Goal: Communication & Community: Ask a question

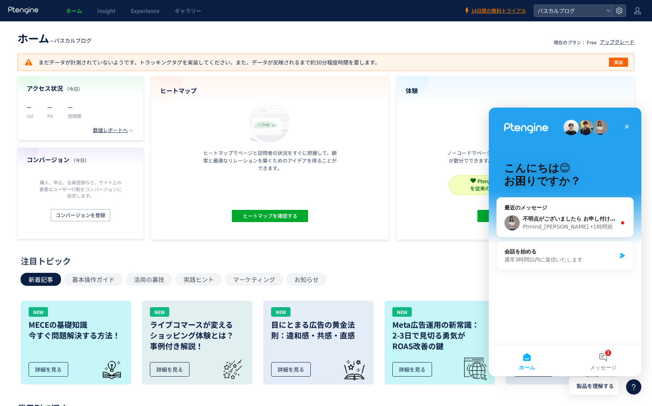
click at [540, 31] on header "ホーム — パスカルブログ 現在のプラン： Free アップグレード" at bounding box center [326, 37] width 617 height 17
click at [617, 12] on use at bounding box center [619, 10] width 6 height 6
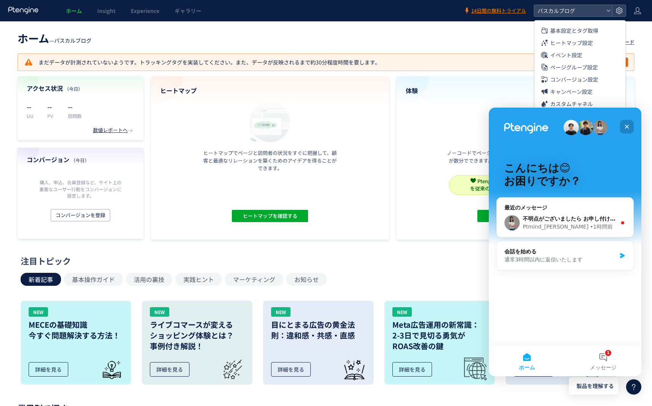
click at [627, 127] on icon "クローズ" at bounding box center [627, 127] width 4 height 4
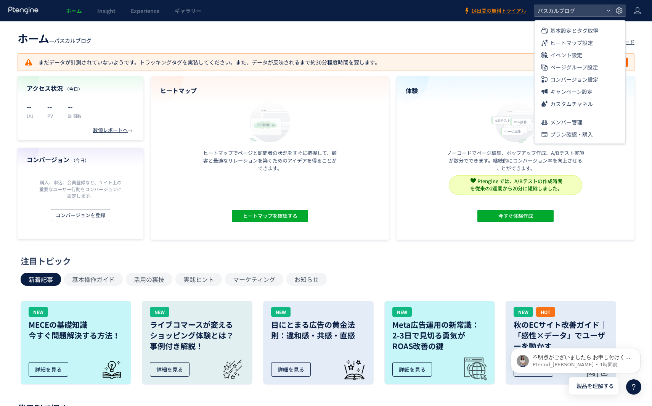
click at [420, 42] on header "ホーム — パスカルブログ 現在のプラン： Free アップグレード" at bounding box center [326, 37] width 617 height 17
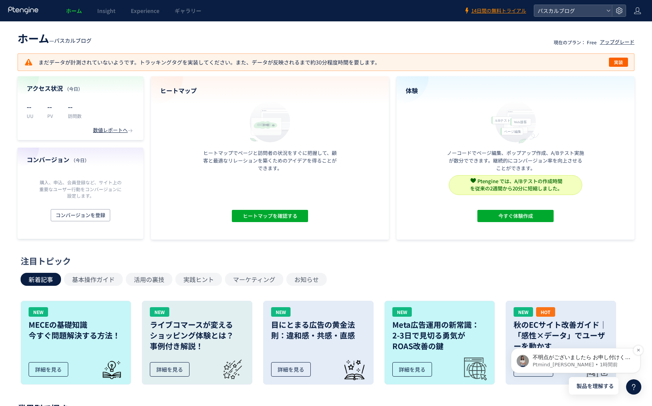
click at [597, 365] on p "Ptmind_伊東 • 1時間前" at bounding box center [582, 364] width 98 height 7
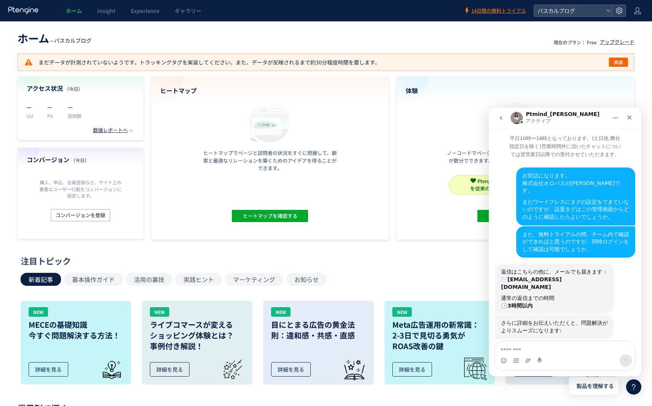
scroll to position [39, 0]
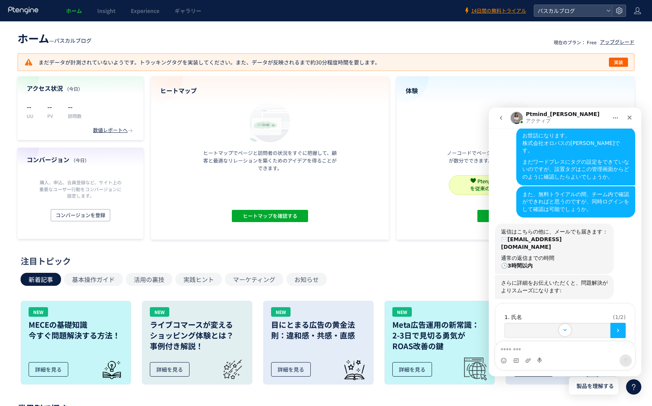
click at [540, 355] on div "Intercom Messenger" at bounding box center [541, 360] width 6 height 12
click at [540, 354] on textarea "メッセージ..." at bounding box center [566, 347] width 140 height 13
type textarea "*"
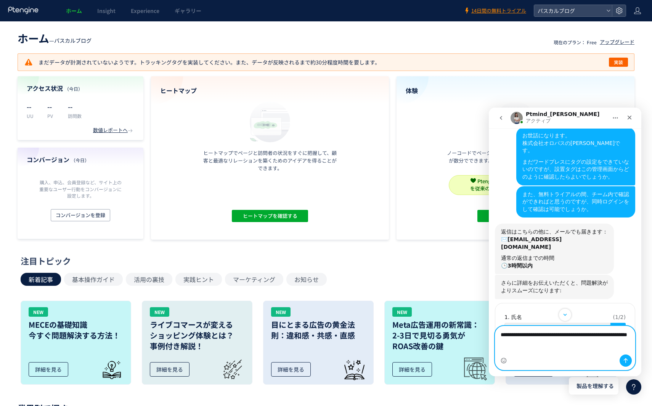
type textarea "**********"
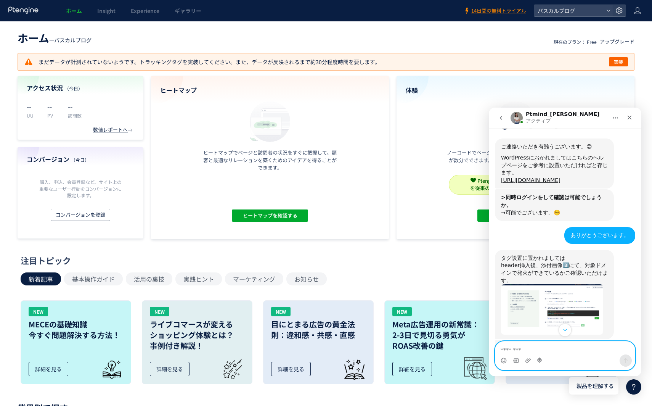
scroll to position [354, 0]
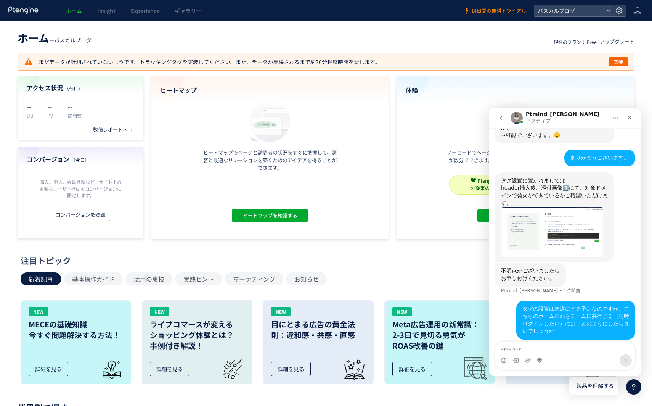
click at [420, 43] on header "ホーム — パスカルブログ 現在のプラン： Free アップグレード" at bounding box center [326, 37] width 617 height 17
click at [640, 13] on icon at bounding box center [638, 11] width 8 height 8
click at [620, 31] on span "アカウント設定" at bounding box center [618, 30] width 37 height 8
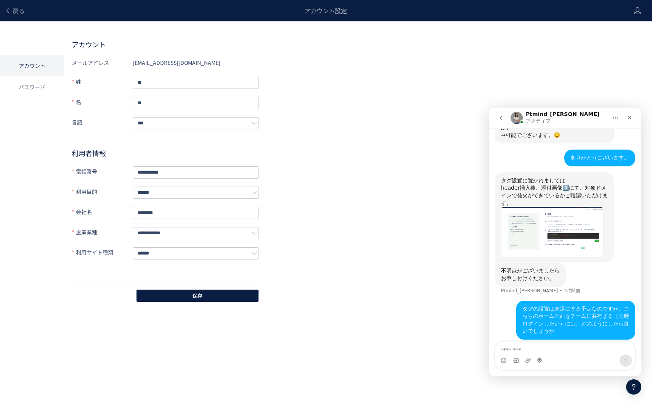
click at [358, 137] on div "**********" at bounding box center [358, 179] width 573 height 246
click at [27, 90] on li "パスワード" at bounding box center [32, 86] width 64 height 21
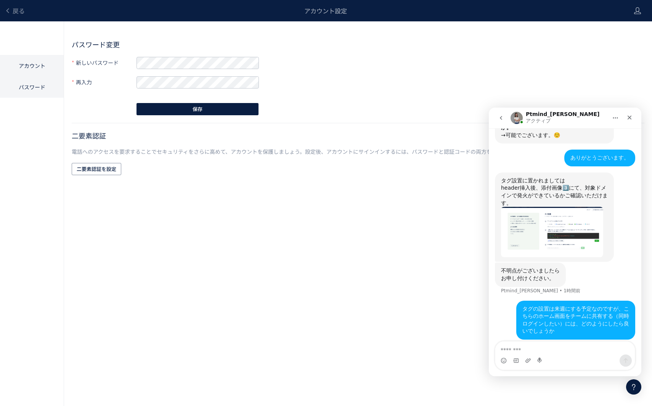
click at [26, 66] on li "アカウント" at bounding box center [32, 65] width 64 height 21
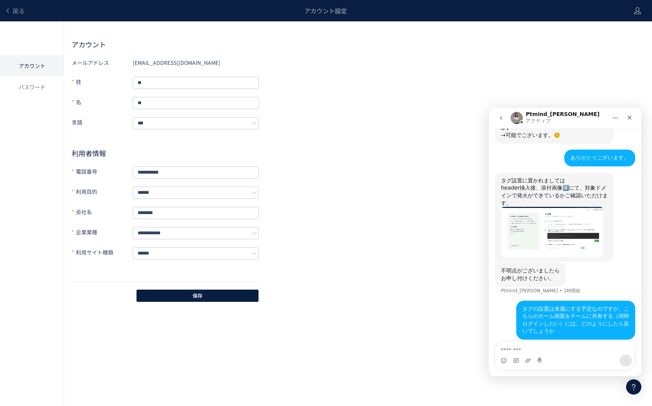
click at [345, 217] on div "**********" at bounding box center [358, 179] width 573 height 246
click at [339, 12] on div "アカウント設定" at bounding box center [326, 10] width 602 height 21
click at [8, 7] on link "戻る" at bounding box center [15, 10] width 20 height 9
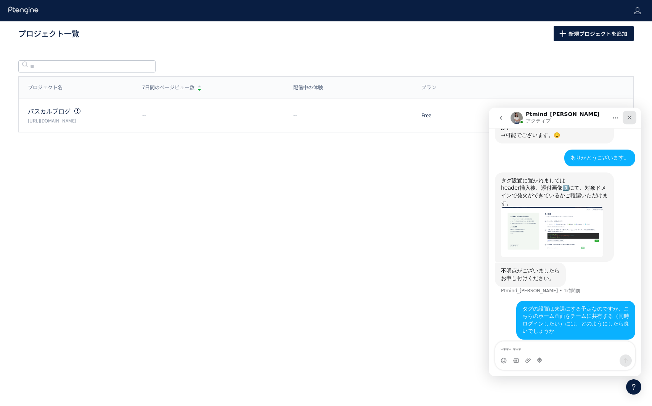
click at [629, 117] on icon "クローズ" at bounding box center [630, 118] width 4 height 4
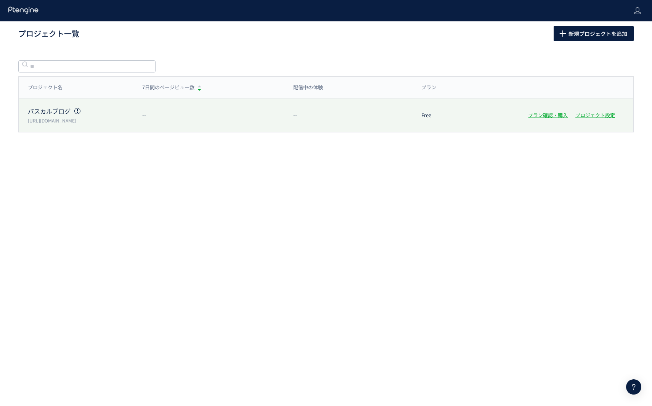
click at [602, 119] on div "パスカルブログ https://www.pascaljp.com/ -- -- Free プラン確認・購入 プロジェクト設定" at bounding box center [326, 115] width 615 height 34
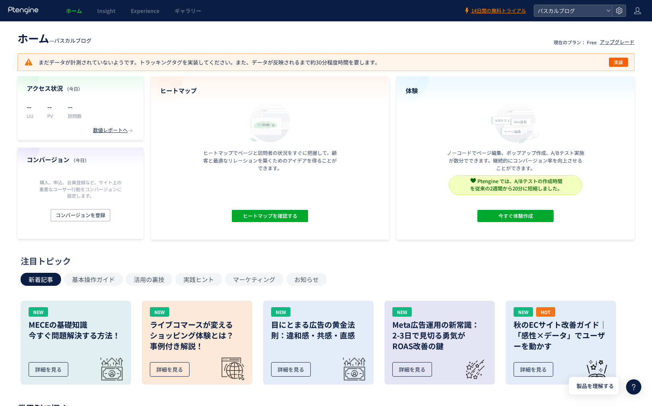
click at [22, 10] on icon at bounding box center [24, 10] width 32 height 8
click at [76, 12] on span "ホーム" at bounding box center [74, 11] width 16 height 8
click at [578, 12] on span "パスカルブログ" at bounding box center [570, 10] width 68 height 11
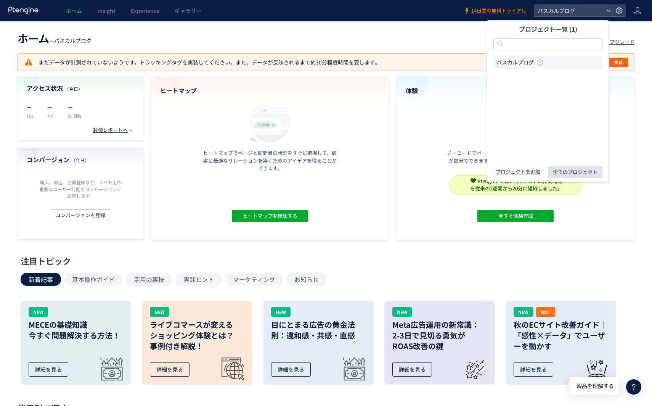
click at [579, 172] on span "全てのプロジェクト" at bounding box center [575, 172] width 45 height 12
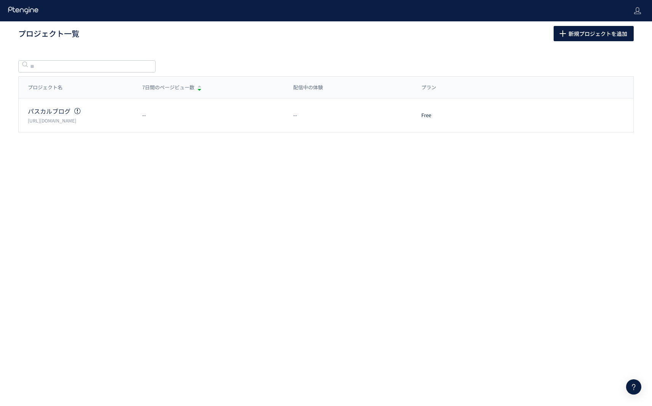
drag, startPoint x: 460, startPoint y: 52, endPoint x: 583, endPoint y: 43, distance: 122.8
click at [459, 52] on div "プロジェクト一覧 新規プロジェクトを追加 プロジェクト名 7日間のページビュー数 配信中の体験 プラン プロジェクト名 7日間のページビュー数 配信中の体験 …" at bounding box center [326, 92] width 652 height 142
click at [637, 11] on icon at bounding box center [638, 11] width 8 height 8
click at [488, 214] on body "プロジェクト一覧 新規プロジェクトを追加 プロジェクト名 7日間のページビュー数 配信中の体験 プラン プロジェクト名 7日間のページビュー数 配信中の体験 …" at bounding box center [326, 203] width 652 height 406
click at [629, 388] on icon at bounding box center [633, 386] width 9 height 9
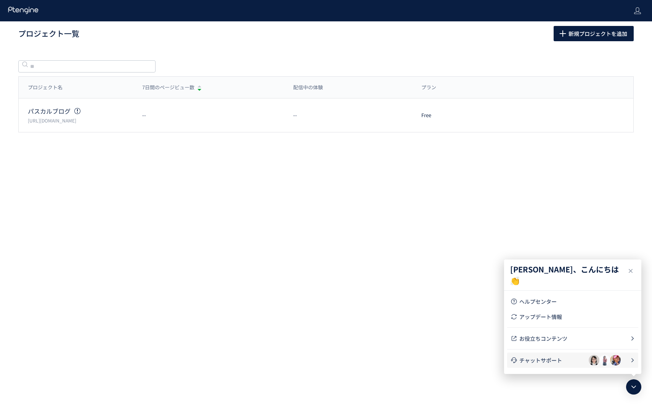
click at [540, 359] on span "チャットサポート" at bounding box center [554, 360] width 69 height 8
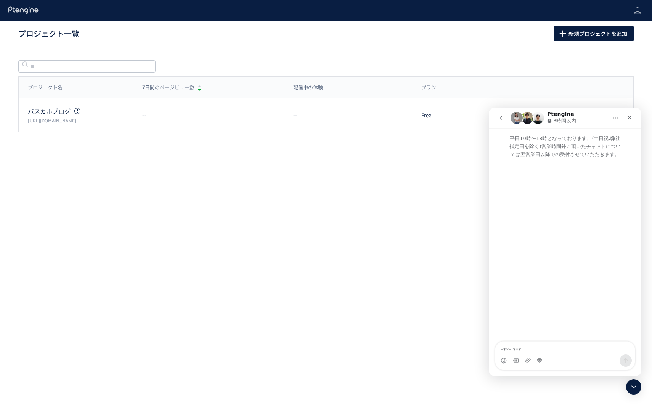
click at [564, 352] on textarea "メッセージ..." at bounding box center [566, 347] width 140 height 13
click at [69, 37] on h1 "プロジェクト一覧" at bounding box center [277, 33] width 519 height 11
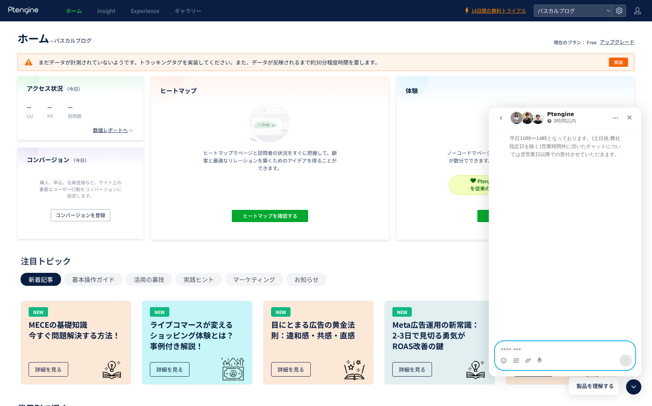
click at [552, 352] on textarea "メッセージ..." at bounding box center [566, 347] width 140 height 13
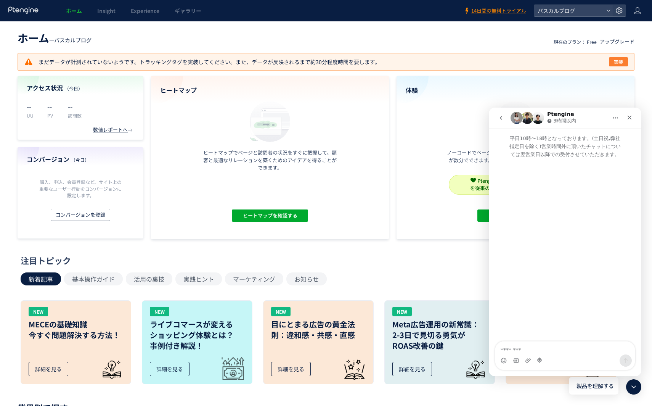
click at [620, 60] on span "実装" at bounding box center [618, 61] width 9 height 9
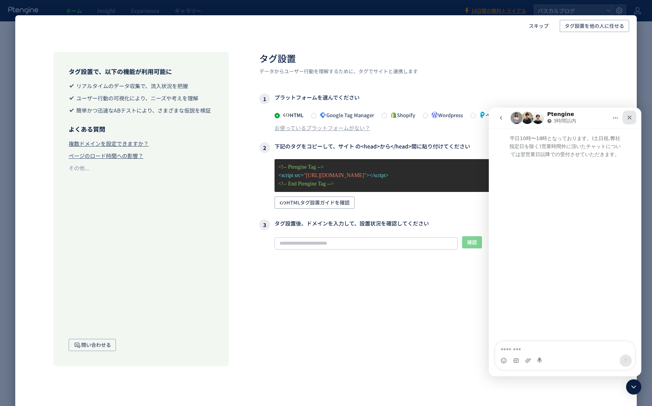
click at [630, 117] on icon "クローズ" at bounding box center [630, 118] width 4 height 4
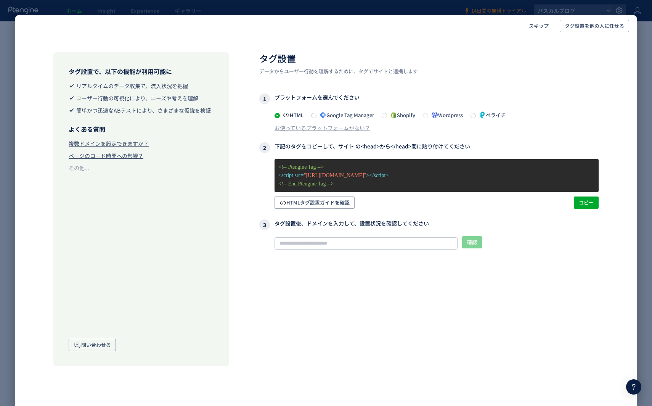
click at [646, 278] on div "スキップ タグ設置を他の人に任せる タグ設置で、以下の機能が利用可能に リアルタイムのデータ収集で、流入状況を把握 ユーザー行動の可視化により、ニーズや考えを…" at bounding box center [326, 203] width 652 height 406
click at [638, 385] on icon at bounding box center [633, 386] width 9 height 9
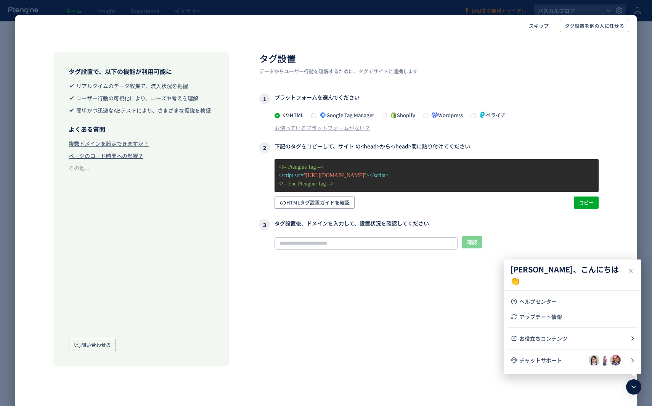
drag, startPoint x: 327, startPoint y: 347, endPoint x: 393, endPoint y: 290, distance: 87.1
click at [328, 346] on div "タグ設置 データからユーザー行動を理解するために、タグでサイトと連携します 1 プラットフォームを選んでください HTML Google Tag Manage…" at bounding box center [429, 209] width 340 height 314
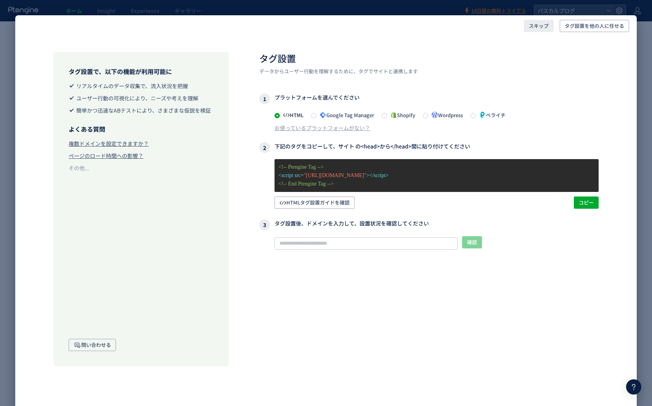
click at [544, 24] on span "スキップ" at bounding box center [539, 26] width 20 height 12
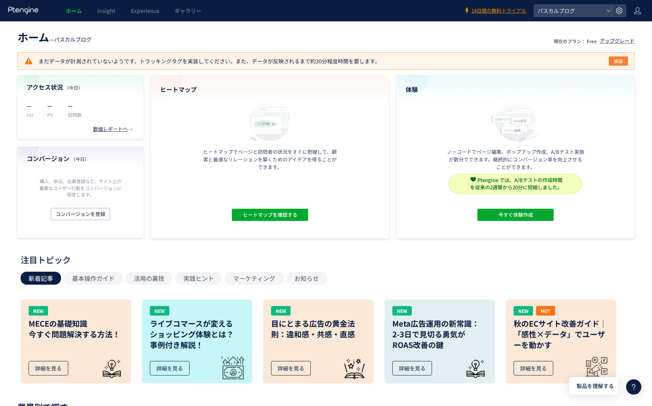
scroll to position [0, 0]
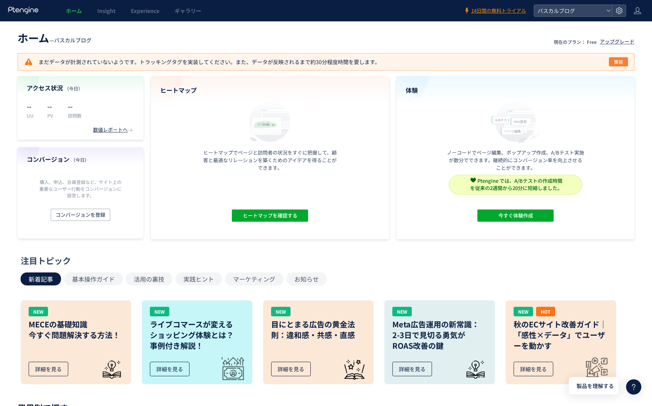
click at [622, 63] on span "実装" at bounding box center [618, 61] width 9 height 9
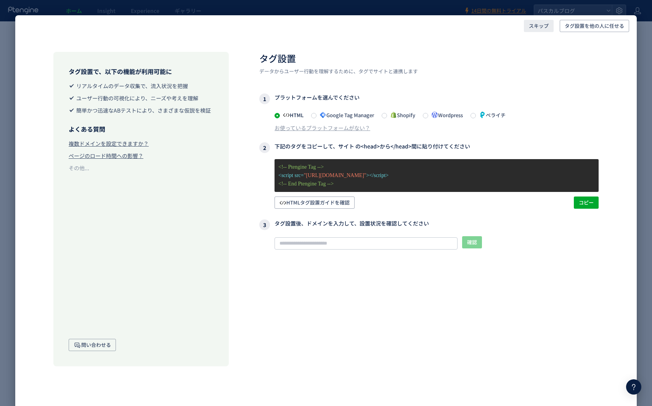
click at [544, 27] on span "スキップ" at bounding box center [539, 26] width 20 height 12
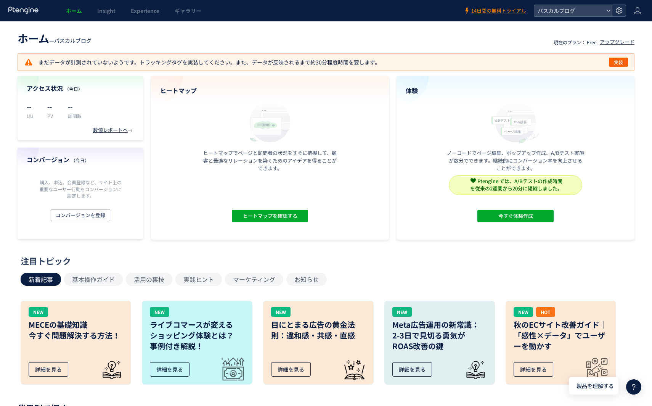
click at [618, 11] on use at bounding box center [619, 10] width 6 height 6
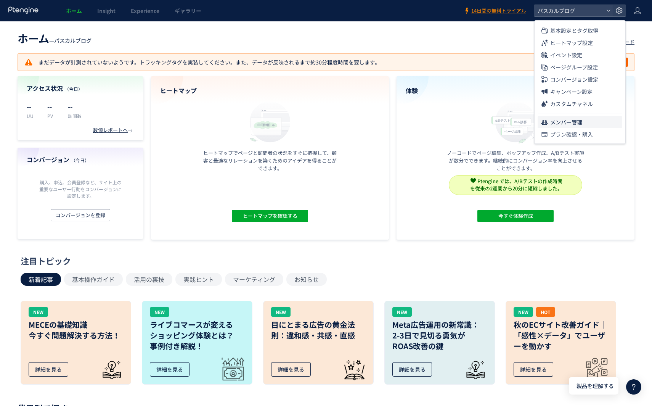
click at [581, 122] on span "メンバー管理" at bounding box center [566, 122] width 32 height 12
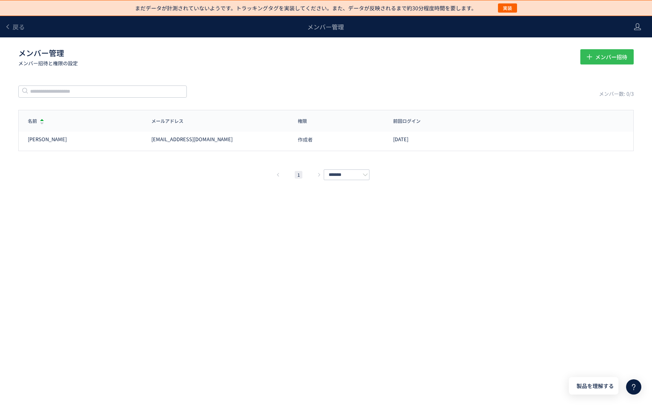
click at [603, 58] on span "メンバー招待" at bounding box center [612, 56] width 32 height 15
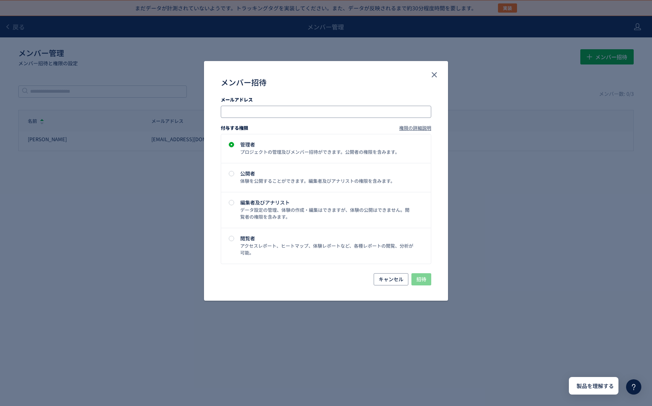
click at [267, 113] on input "メンバー招待" at bounding box center [327, 111] width 204 height 9
type input "*"
click at [314, 110] on input "メンバー招待" at bounding box center [327, 111] width 204 height 9
paste input "*******"
type input "*******"
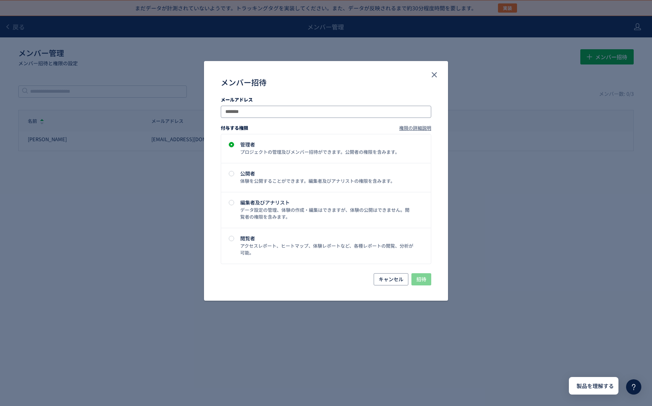
drag, startPoint x: 303, startPoint y: 113, endPoint x: 226, endPoint y: 111, distance: 77.1
click at [226, 111] on input "*******" at bounding box center [327, 111] width 204 height 9
click at [311, 112] on input "メンバー招待" at bounding box center [327, 111] width 204 height 9
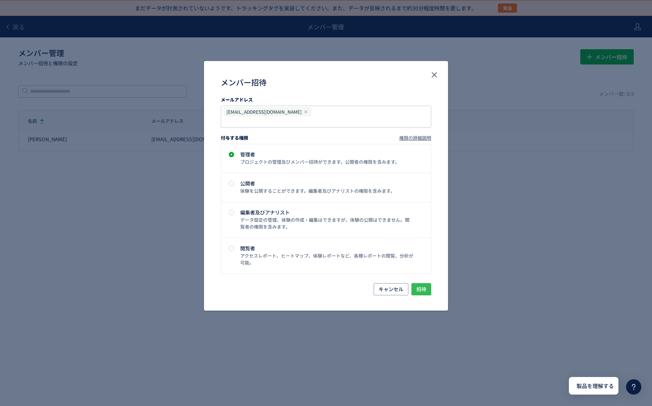
click at [420, 283] on span "招待" at bounding box center [422, 289] width 10 height 12
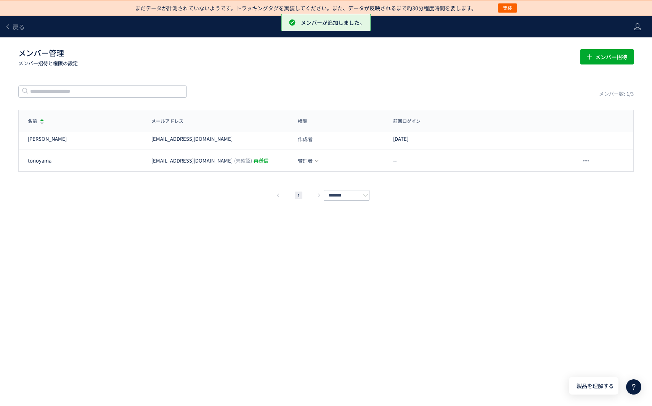
click at [420, 280] on div "まだデータが計測されていないようです。トラッキングタグを実装してください。また、データが反映されるまで約30分程度時間を要します。 実装 戻る メンバー管理 …" at bounding box center [326, 191] width 652 height 383
click at [470, 282] on div "まだデータが計測されていないようです。トラッキングタグを実装してください。また、データが反映されるまで約30分程度時間を要します。 実装 戻る メンバー管理 …" at bounding box center [326, 191] width 652 height 383
click at [201, 275] on div "まだデータが計測されていないようです。トラッキングタグを実装してください。また、データが反映されるまで約30分程度時間を要します。 実装 戻る メンバー管理 …" at bounding box center [326, 191] width 652 height 383
click at [13, 25] on span "戻る" at bounding box center [19, 26] width 12 height 9
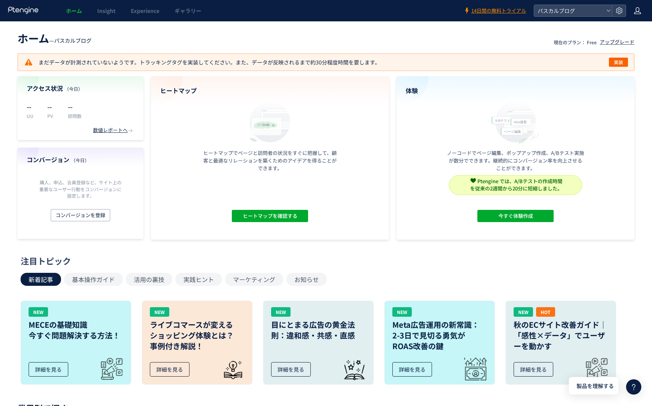
click at [639, 12] on icon at bounding box center [638, 11] width 8 height 8
click at [613, 32] on span "アカウント設定" at bounding box center [618, 30] width 37 height 8
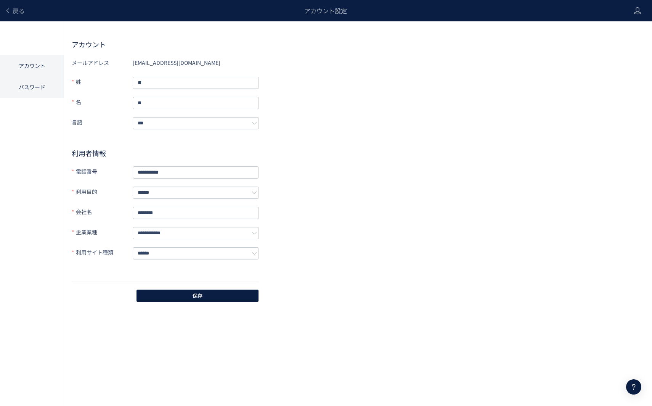
click at [28, 86] on li "パスワード" at bounding box center [32, 86] width 64 height 21
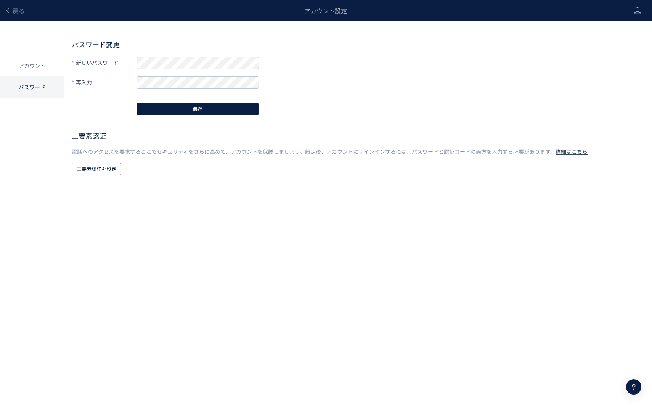
click at [182, 70] on form "新しいパスワード 再入力" at bounding box center [165, 72] width 187 height 32
click at [316, 89] on div "パスワード変更 新しいパスワード 新しいパスワードを入力してください 再入力 保存 二要素認証 電話へのアクセスを要求することでセキュリティをさらに高めて、ア…" at bounding box center [358, 108] width 573 height 137
click at [225, 107] on button "保存" at bounding box center [198, 109] width 122 height 12
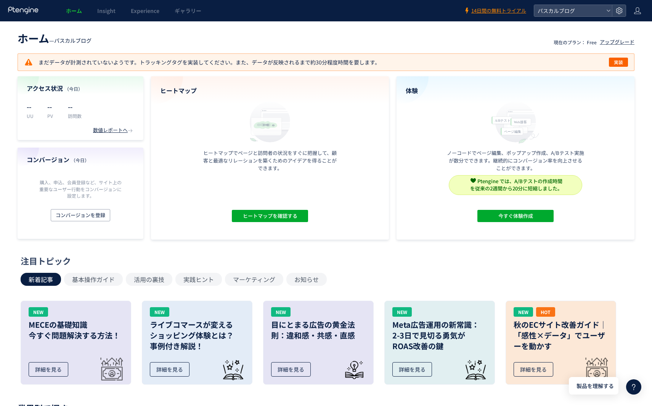
click at [373, 264] on div "注目トピック" at bounding box center [324, 261] width 607 height 12
click at [534, 277] on div "新着記事 基本操作ガイド 活用の裏技 実践ヒント マーケティング お知らせ" at bounding box center [324, 279] width 607 height 13
click at [618, 63] on span "実装" at bounding box center [618, 62] width 9 height 9
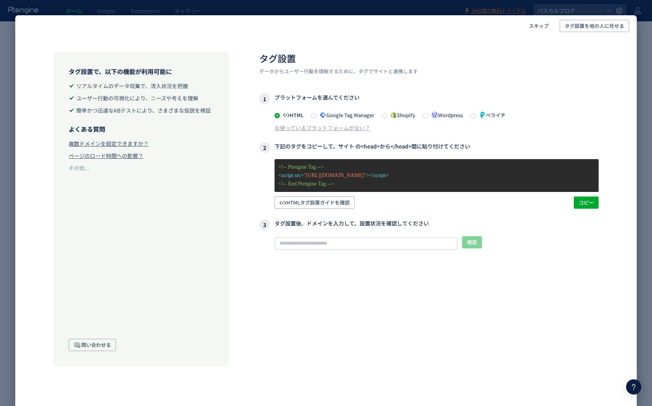
click at [649, 138] on div "スキップ タグ設置を他の人に任せる タグ設置で、以下の機能が利用可能に リアルタイムのデータ収集で、流入状況を把握 ユーザー行動の可視化により、ニーズや考えを…" at bounding box center [326, 203] width 652 height 406
click at [533, 27] on span "スキップ" at bounding box center [539, 26] width 20 height 12
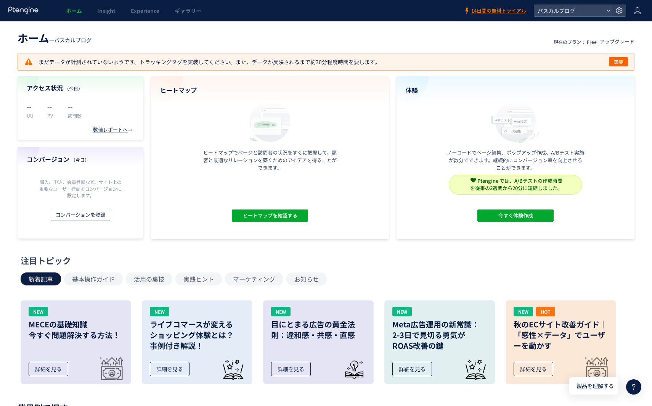
scroll to position [2, 0]
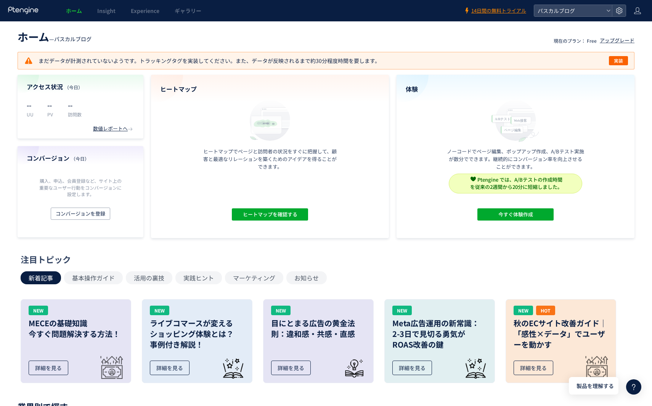
click at [637, 389] on icon at bounding box center [633, 386] width 9 height 9
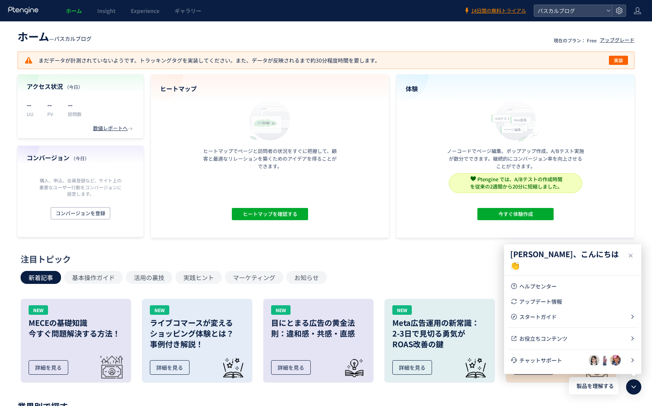
scroll to position [0, 0]
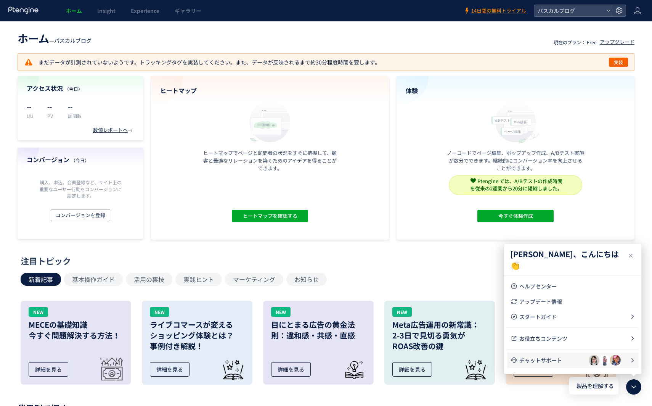
click at [524, 361] on span "チャットサポート" at bounding box center [554, 360] width 69 height 8
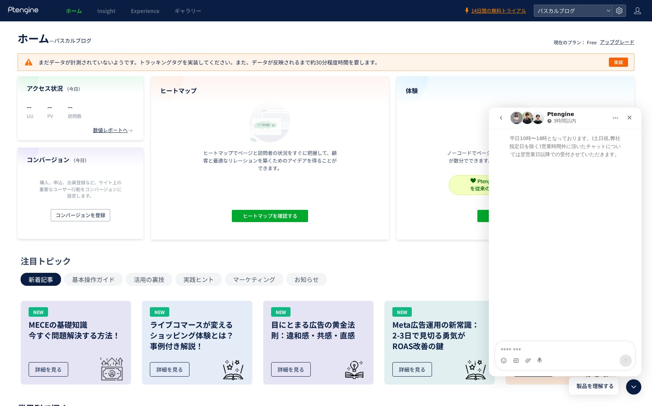
click at [530, 349] on textarea "メッセージ..." at bounding box center [566, 347] width 140 height 13
paste textarea "**********"
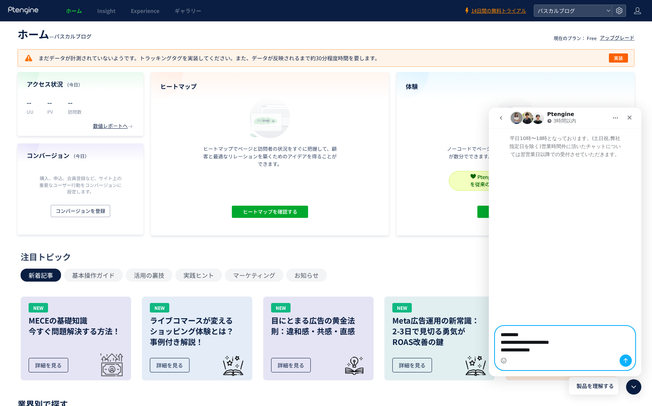
click at [552, 336] on textarea "**********" at bounding box center [566, 340] width 140 height 28
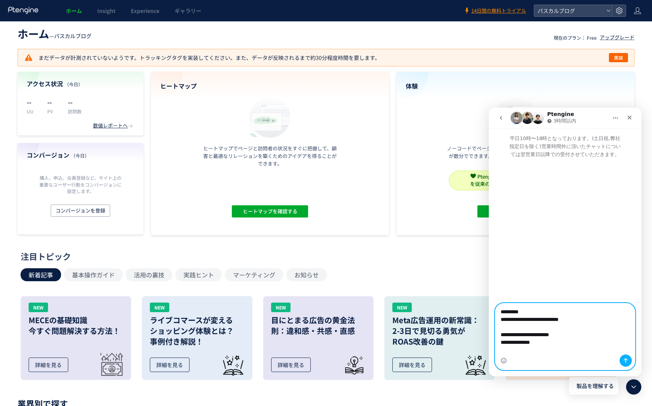
click at [596, 352] on textarea "**********" at bounding box center [566, 328] width 140 height 51
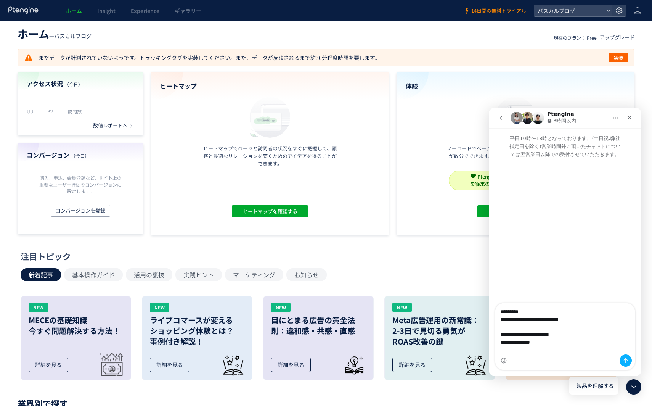
click at [293, 38] on header "ホーム — パスカルブログ 現在のプラン： Free アップグレード" at bounding box center [326, 32] width 617 height 17
click at [301, 31] on header "ホーム — パスカルブログ 現在のプラン： Free アップグレード" at bounding box center [326, 32] width 617 height 17
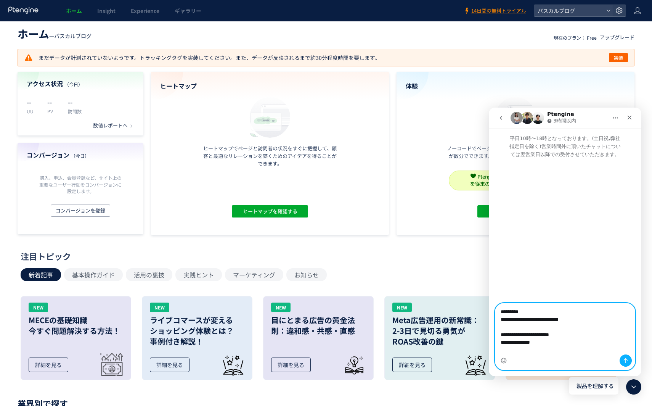
click at [587, 350] on textarea "**********" at bounding box center [566, 328] width 140 height 51
paste textarea "**********"
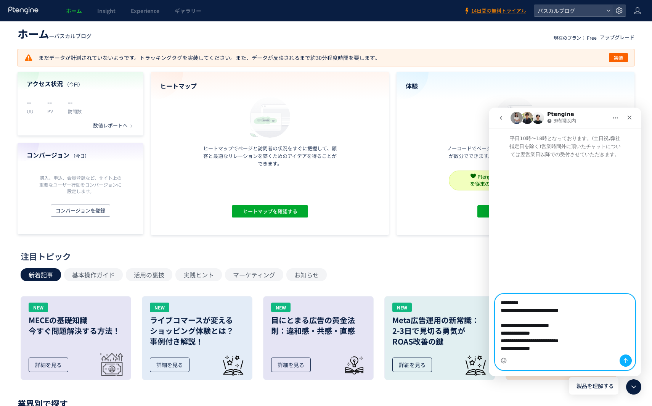
scroll to position [20, 0]
click at [579, 335] on textarea "**********" at bounding box center [566, 324] width 140 height 60
click at [589, 352] on textarea "**********" at bounding box center [566, 324] width 140 height 60
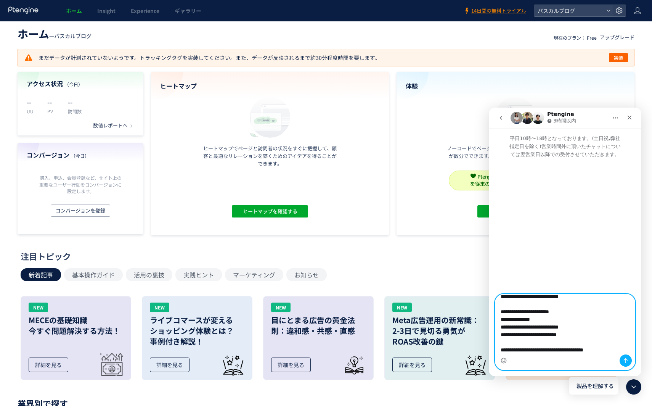
type textarea "**********"
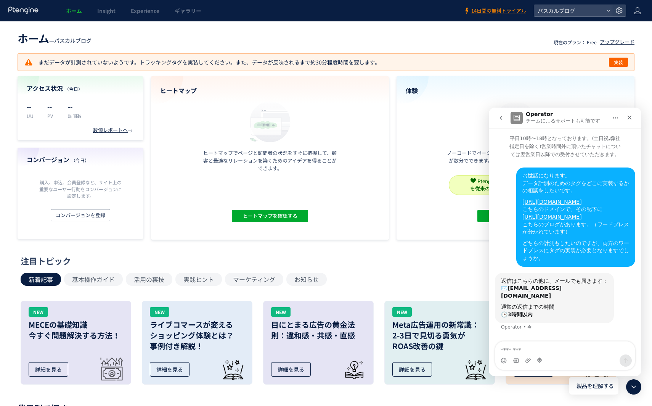
scroll to position [0, 0]
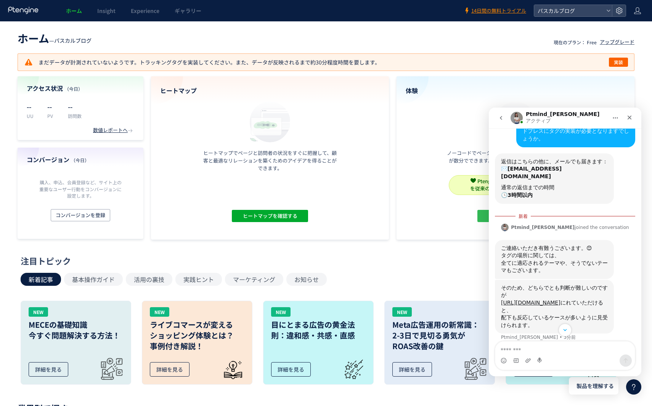
scroll to position [120, 0]
click at [555, 349] on textarea "メッセージ..." at bounding box center [566, 347] width 140 height 13
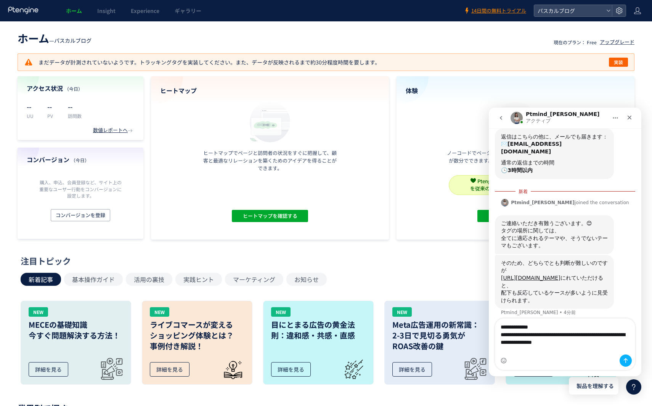
scroll to position [158, 0]
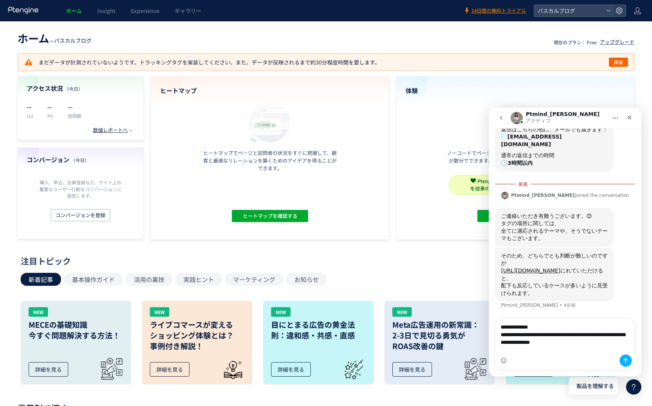
type textarea "**********"
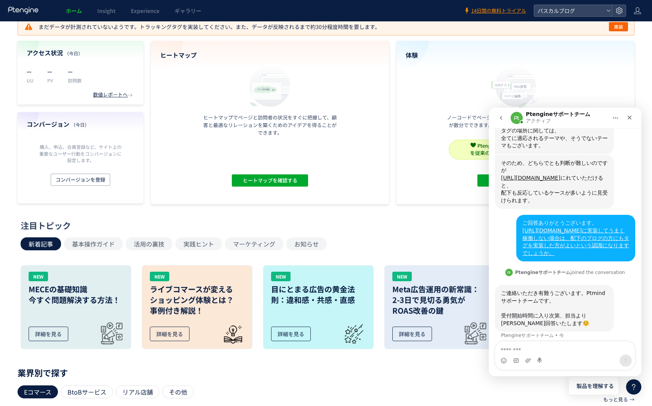
scroll to position [36, 0]
click at [630, 118] on icon "クローズ" at bounding box center [630, 117] width 6 height 6
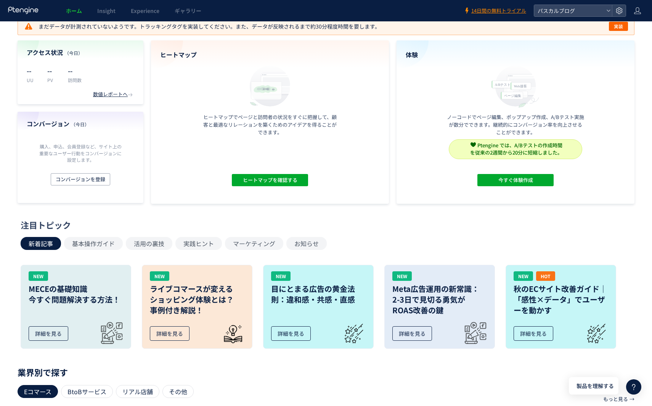
scroll to position [230, 0]
click at [394, 217] on div "ホーム — パスカルブログ 現在のプラン： Free アップグレード まだデータが計測されていないようです。トラッキングタグを実装してください。また、データが…" at bounding box center [326, 303] width 652 height 635
